Goal: Task Accomplishment & Management: Manage account settings

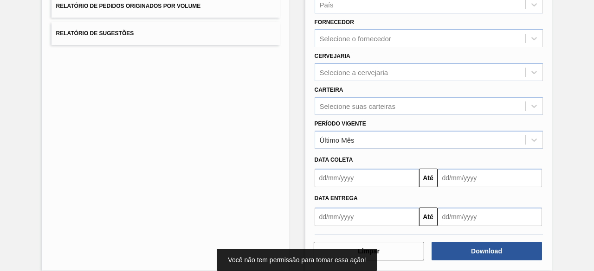
scroll to position [157, 0]
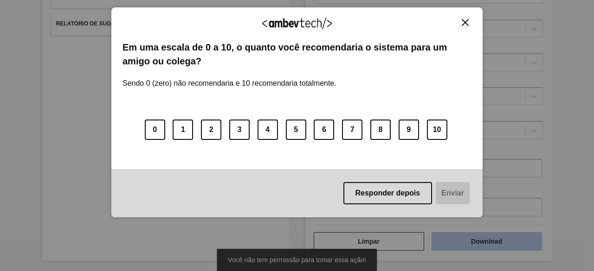
click at [476, 235] on div "Agradecemos seu feedback! Em uma escala de 0 a 10, o quanto você recomendaria o…" at bounding box center [296, 112] width 371 height 245
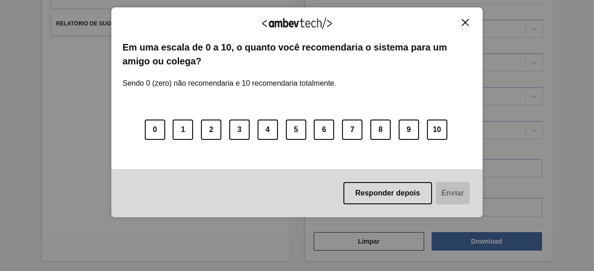
click at [463, 20] on img "Close" at bounding box center [465, 22] width 7 height 7
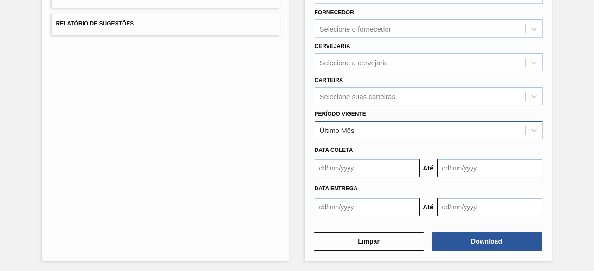
click at [345, 128] on div "Último Mês" at bounding box center [337, 130] width 35 height 8
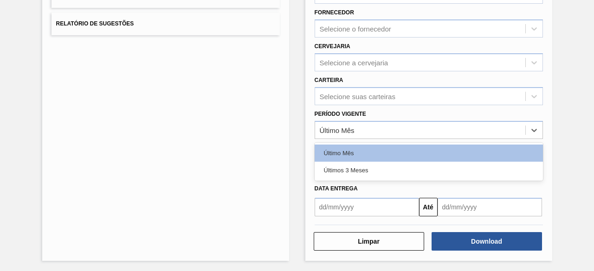
click at [197, 128] on div "Lista de Relatórios Relatório de Pedidos Relatório de Volumes Relatório de Pedi…" at bounding box center [165, 83] width 247 height 358
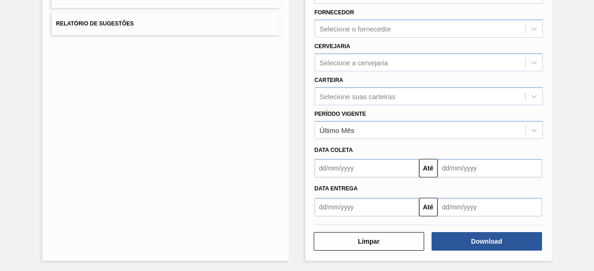
scroll to position [0, 0]
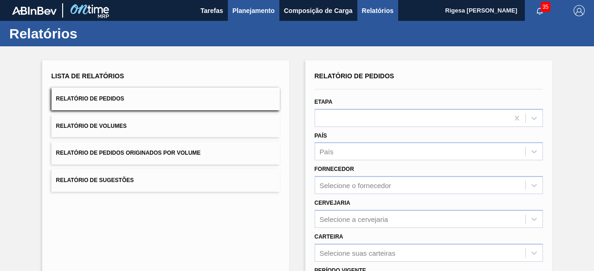
click at [250, 12] on span "Planejamento" at bounding box center [253, 10] width 42 height 11
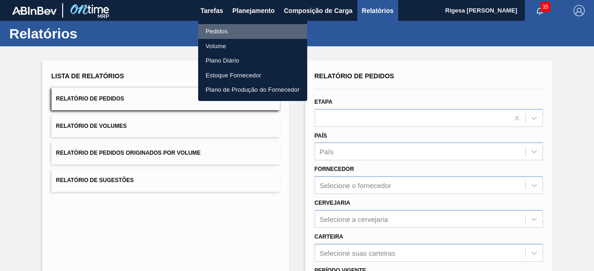
click at [217, 32] on li "Pedidos" at bounding box center [252, 31] width 109 height 15
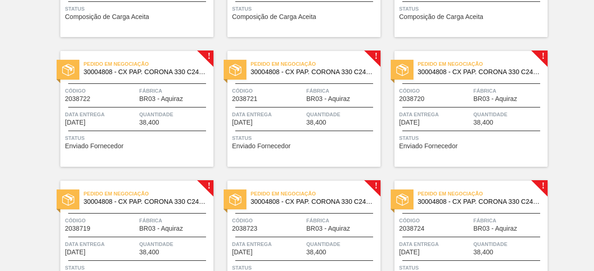
scroll to position [696, 0]
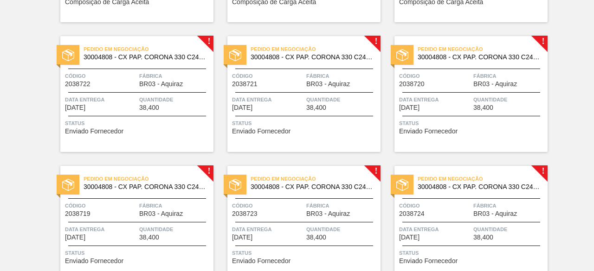
click at [102, 126] on span "Status" at bounding box center [138, 123] width 146 height 9
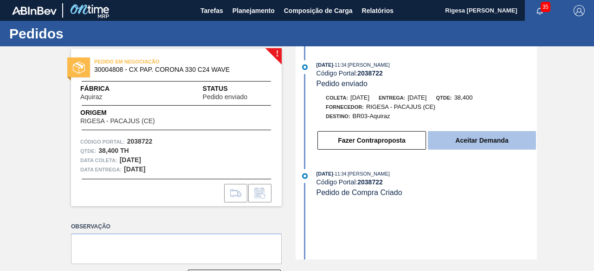
click at [475, 140] on button "Aceitar Demanda" at bounding box center [482, 140] width 108 height 19
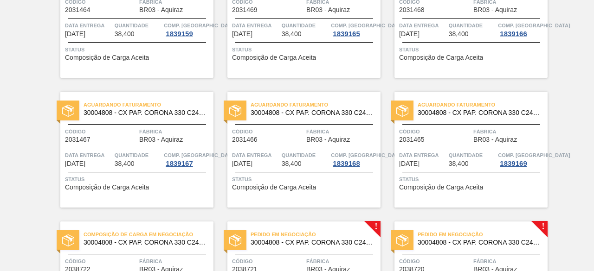
scroll to position [649, 0]
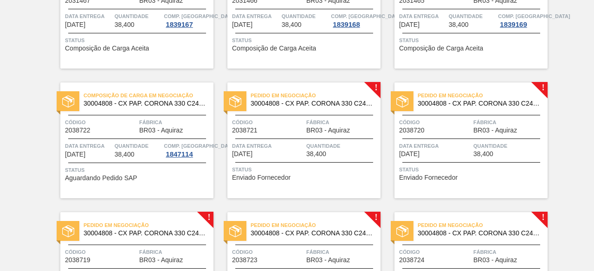
click at [326, 160] on div "Pedido em Negociação 30004808 - CX PAP. CORONA 330 C24 WAVE Código 2038721 Fábr…" at bounding box center [303, 141] width 153 height 116
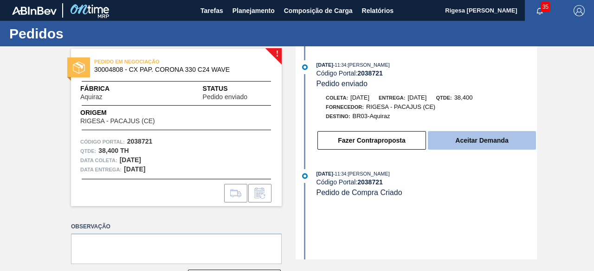
click at [448, 139] on button "Aceitar Demanda" at bounding box center [482, 140] width 108 height 19
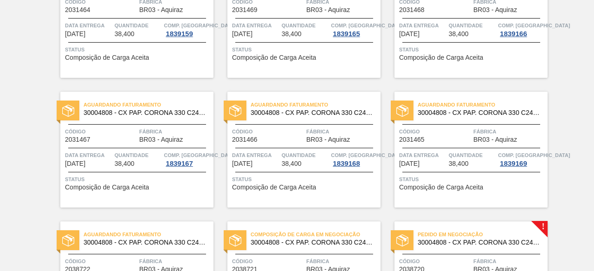
scroll to position [649, 0]
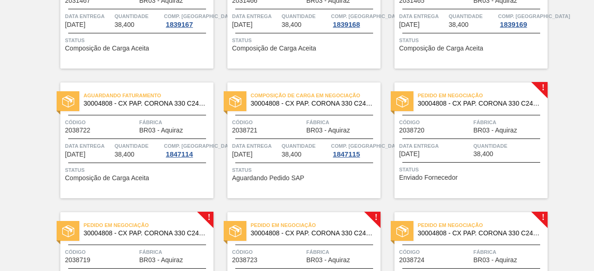
click at [454, 128] on div "Código 2038720" at bounding box center [435, 126] width 72 height 16
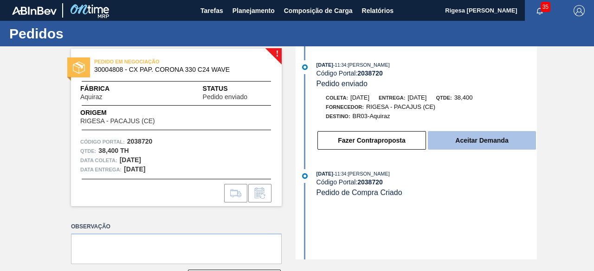
click at [470, 138] on button "Aceitar Demanda" at bounding box center [482, 140] width 108 height 19
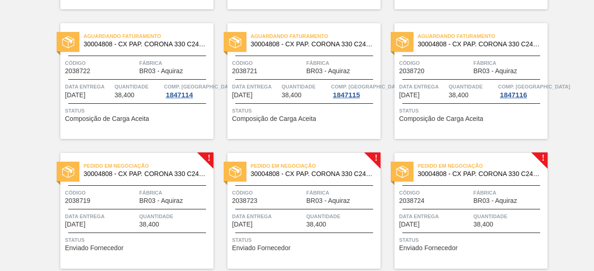
scroll to position [742, 0]
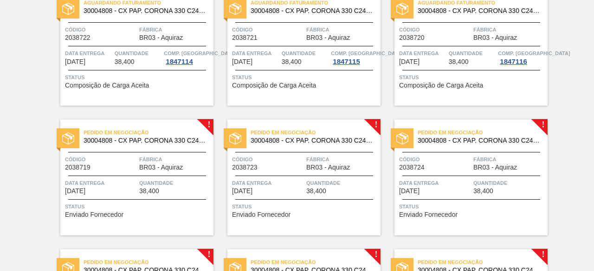
click at [177, 176] on div at bounding box center [137, 176] width 138 height 0
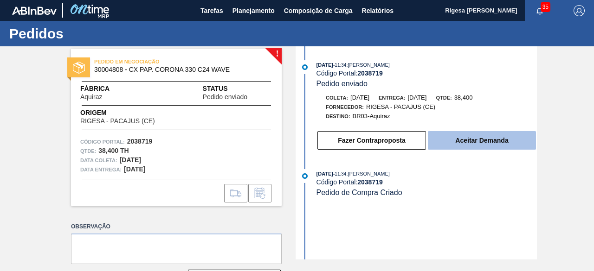
click at [486, 141] on button "Aceitar Demanda" at bounding box center [482, 140] width 108 height 19
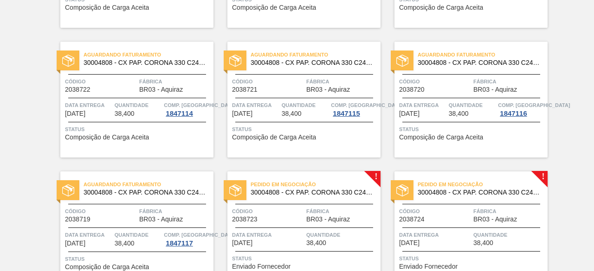
scroll to position [742, 0]
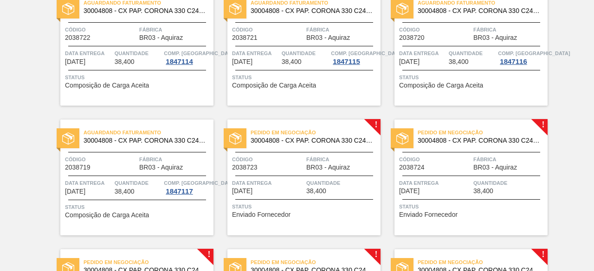
click at [340, 162] on span "Fábrica" at bounding box center [342, 159] width 72 height 9
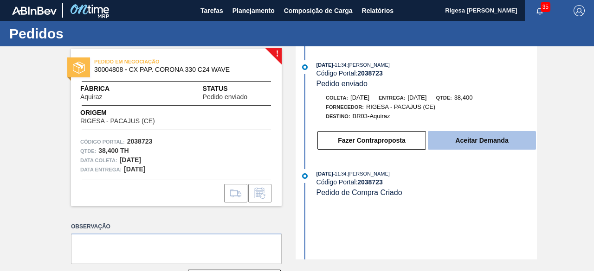
click at [480, 140] on button "Aceitar Demanda" at bounding box center [482, 140] width 108 height 19
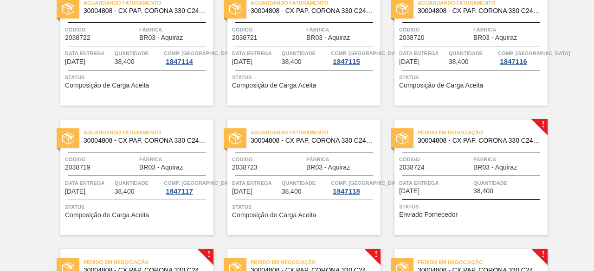
scroll to position [835, 0]
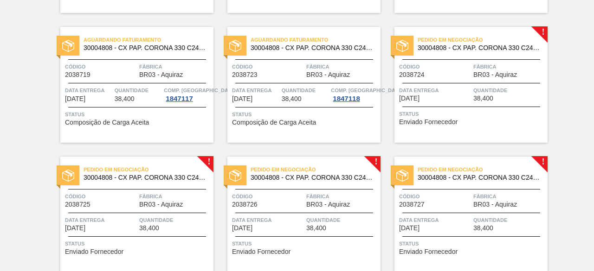
click at [460, 97] on div "Data entrega [DATE]" at bounding box center [435, 94] width 72 height 16
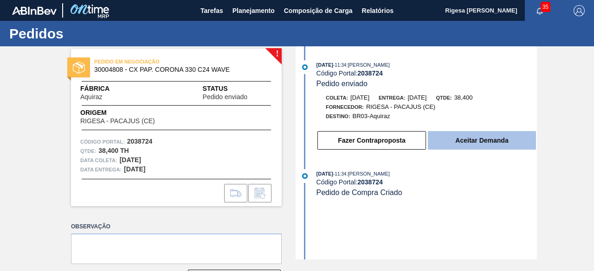
click at [474, 134] on button "Aceitar Demanda" at bounding box center [482, 140] width 108 height 19
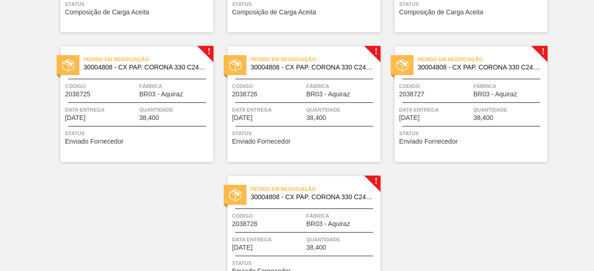
scroll to position [1000, 0]
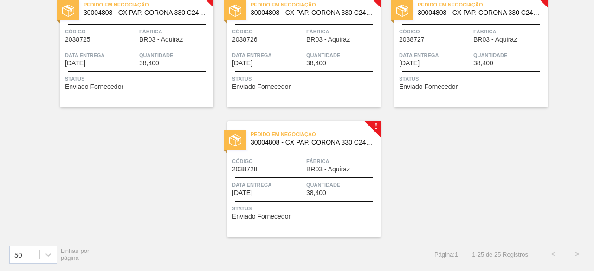
click at [183, 70] on div "Pedido em Negociação 30004808 - CX PAP. CORONA 330 C24 WAVE Código 2038725 Fábr…" at bounding box center [136, 50] width 153 height 116
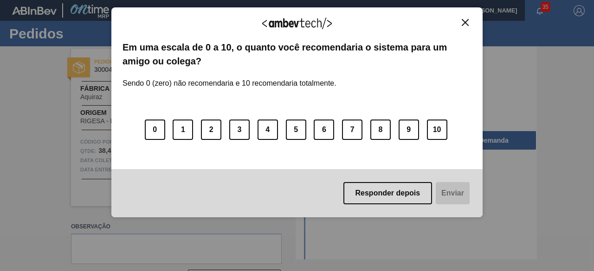
click at [462, 21] on img "Close" at bounding box center [465, 22] width 7 height 7
click at [479, 137] on div "Agradecemos seu feedback! Em uma escala de 0 a 10, o quanto você recomendaria o…" at bounding box center [296, 112] width 371 height 211
click at [466, 26] on div "Agradecemos seu feedback!" at bounding box center [296, 30] width 349 height 22
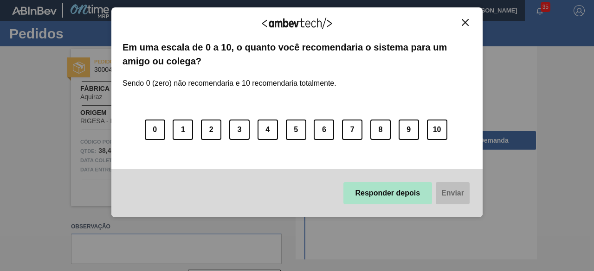
click at [380, 190] on button "Responder depois" at bounding box center [387, 193] width 89 height 22
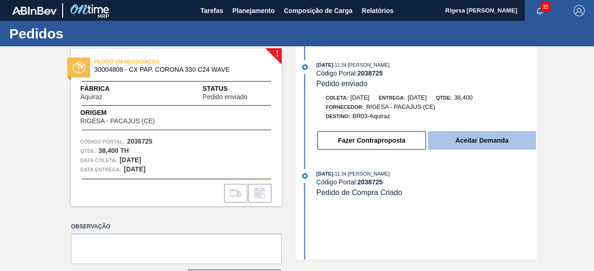
click at [473, 141] on button "Aceitar Demanda" at bounding box center [482, 140] width 108 height 19
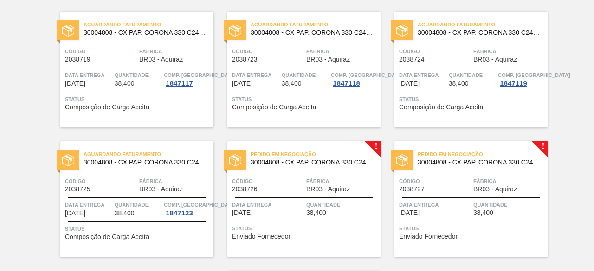
scroll to position [881, 0]
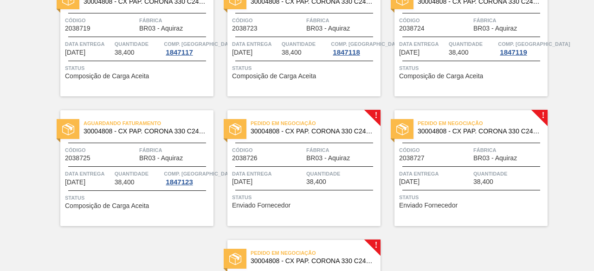
click at [333, 156] on span "BR03 - Aquiraz" at bounding box center [328, 158] width 44 height 7
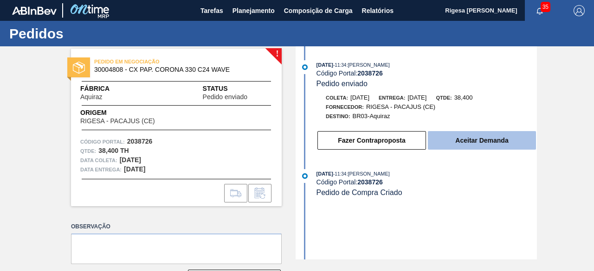
click at [460, 137] on button "Aceitar Demanda" at bounding box center [482, 140] width 108 height 19
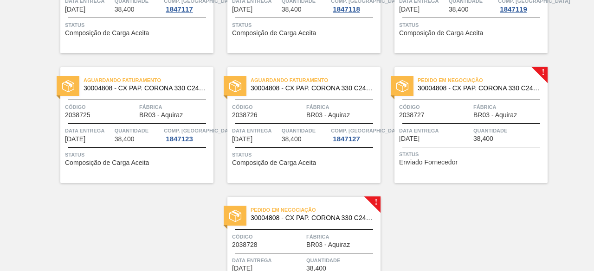
scroll to position [1000, 0]
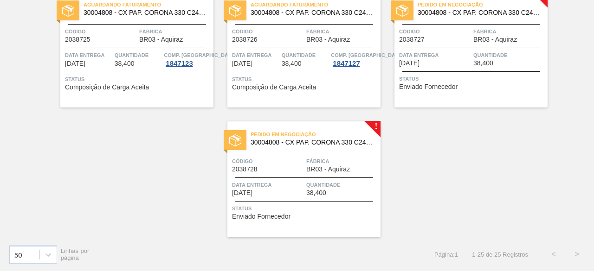
click at [455, 46] on div "Pedido em Negociação 30004808 - CX PAP. CORONA 330 C24 WAVE Código 2038727 Fábr…" at bounding box center [470, 50] width 153 height 116
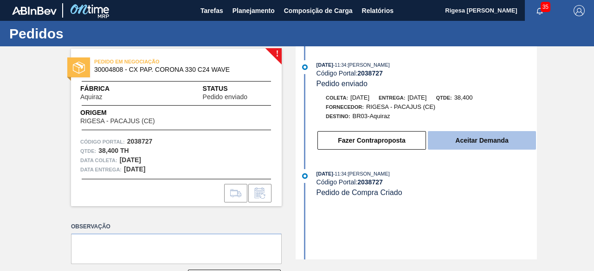
click at [483, 142] on button "Aceitar Demanda" at bounding box center [482, 140] width 108 height 19
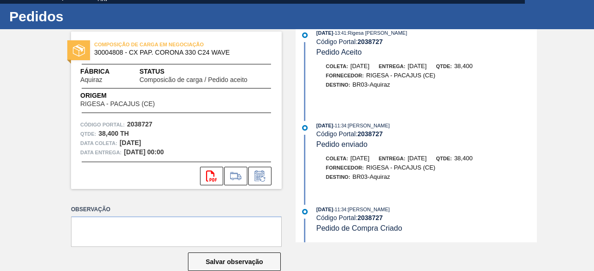
scroll to position [34, 0]
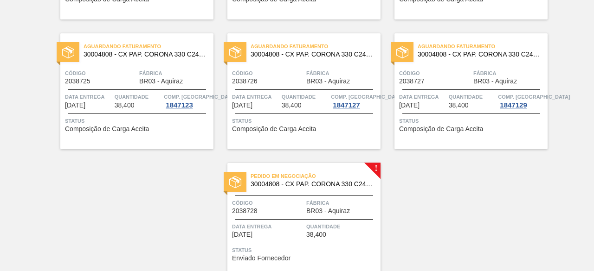
scroll to position [1000, 0]
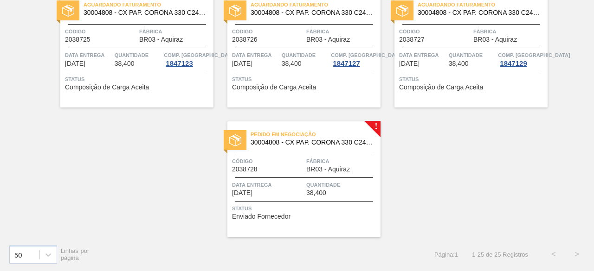
click at [307, 151] on div "Pedido em Negociação 30004808 - CX PAP. CORONA 330 C24 WAVE Código 2038728 Fábr…" at bounding box center [303, 180] width 153 height 116
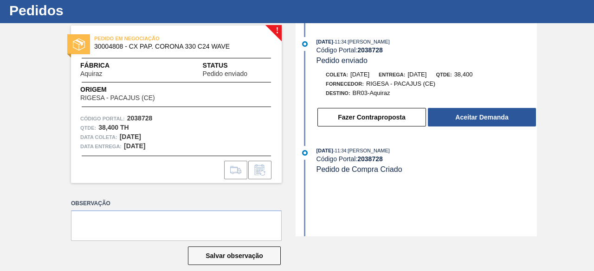
scroll to position [34, 0]
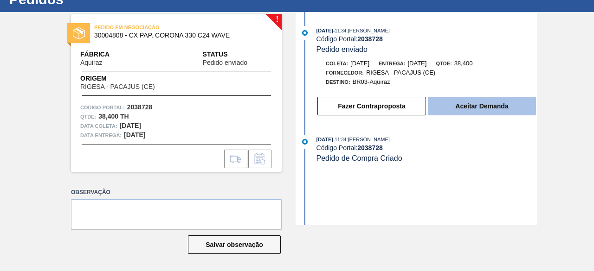
click at [473, 109] on button "Aceitar Demanda" at bounding box center [482, 106] width 108 height 19
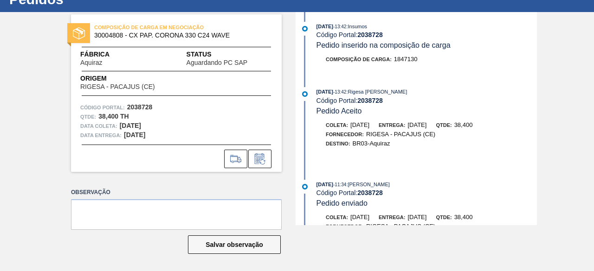
scroll to position [144, 0]
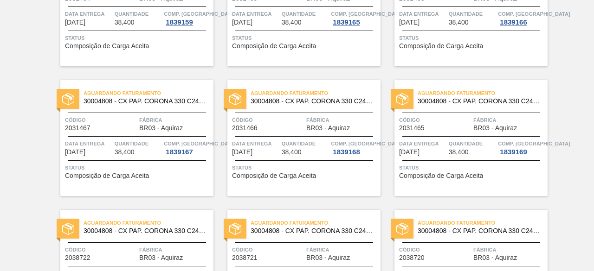
scroll to position [443, 0]
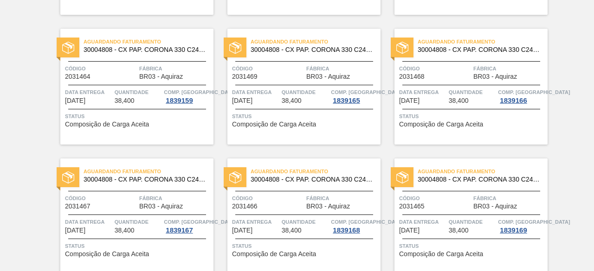
click at [483, 107] on div "Aguardando Faturamento 30004808 - CX PAP. CORONA 330 C24 WAVE Código 2031468 Fá…" at bounding box center [470, 87] width 153 height 116
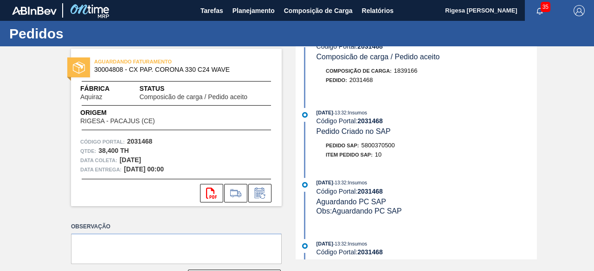
scroll to position [46, 0]
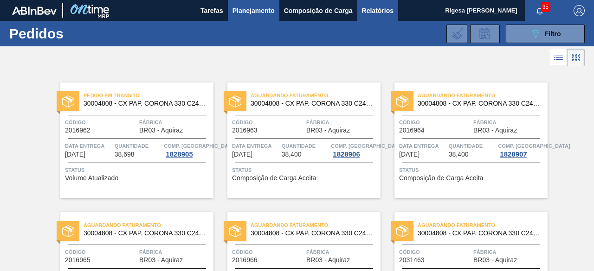
click at [380, 7] on span "Relatórios" at bounding box center [378, 10] width 32 height 11
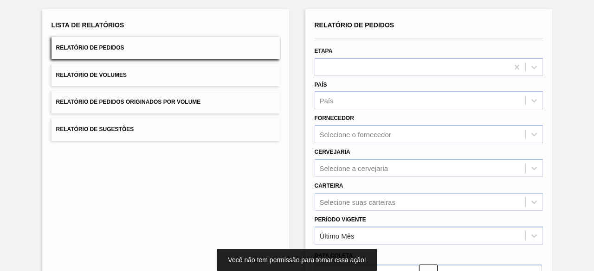
scroll to position [157, 0]
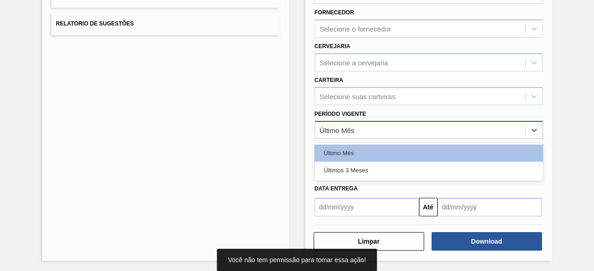
click at [351, 126] on div "Último Mês" at bounding box center [337, 130] width 35 height 8
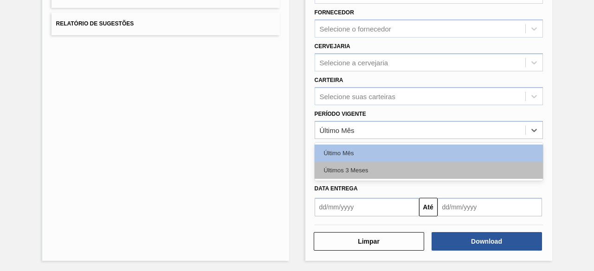
click at [352, 164] on div "Últimos 3 Meses" at bounding box center [428, 170] width 228 height 17
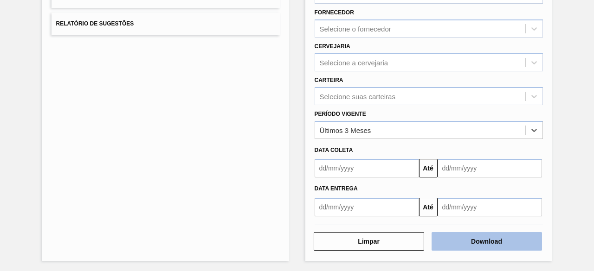
click at [471, 237] on button "Download" at bounding box center [486, 241] width 110 height 19
click at [480, 238] on button "Download" at bounding box center [486, 241] width 110 height 19
